Goal: Task Accomplishment & Management: Complete application form

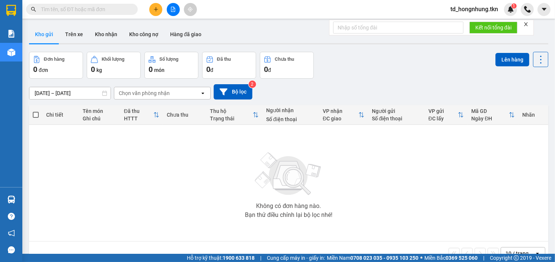
click at [46, 6] on input "text" at bounding box center [85, 9] width 88 height 8
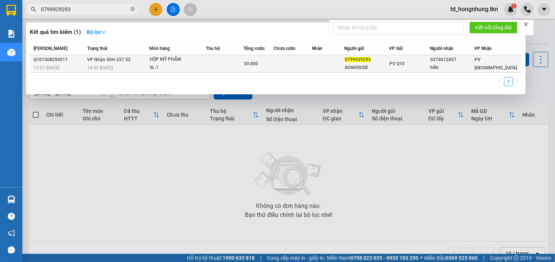
type input "0799929293"
click at [168, 61] on div "HỘP MỸ PHẨM" at bounding box center [178, 60] width 56 height 8
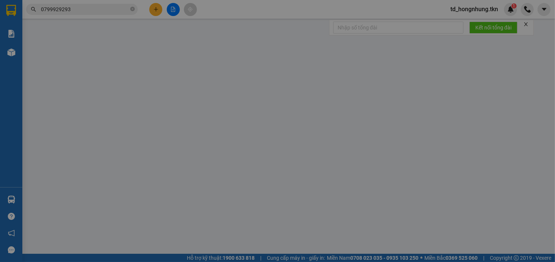
type input "0799929293"
type input "AOAHOUSE"
type input "0374012857"
type input "hiền"
type input "30.000"
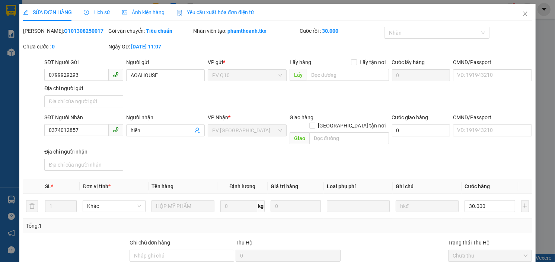
click at [101, 12] on span "Lịch sử" at bounding box center [97, 12] width 26 height 6
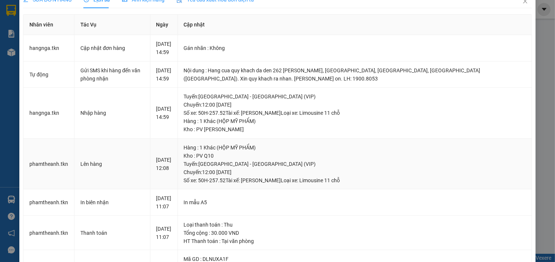
scroll to position [10, 0]
